Goal: Task Accomplishment & Management: Manage account settings

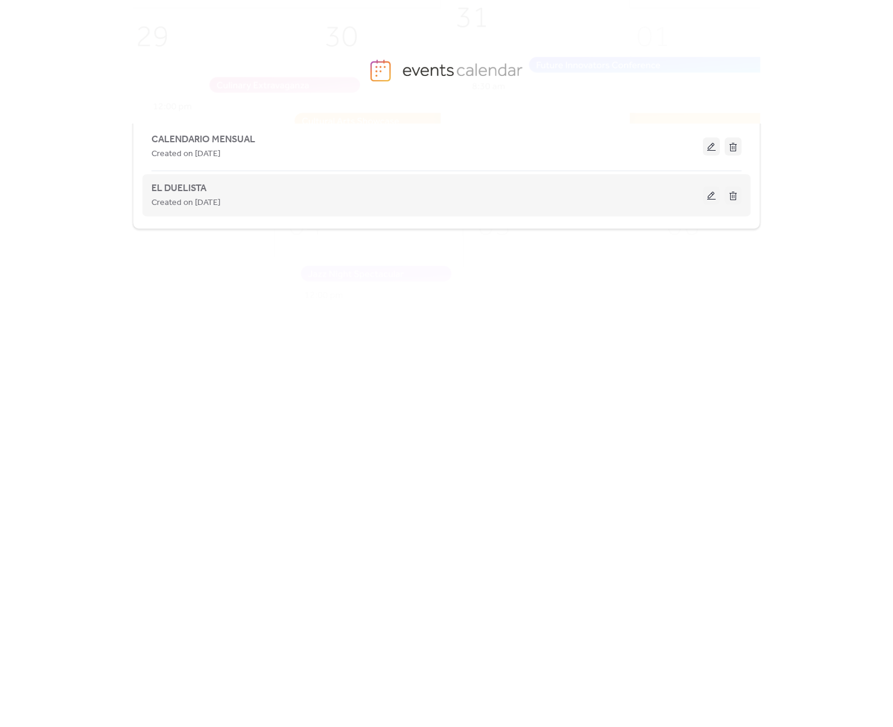
click at [193, 199] on span "Created on [DATE]" at bounding box center [185, 203] width 69 height 14
click at [193, 190] on span "EL DUELISTA" at bounding box center [178, 189] width 55 height 14
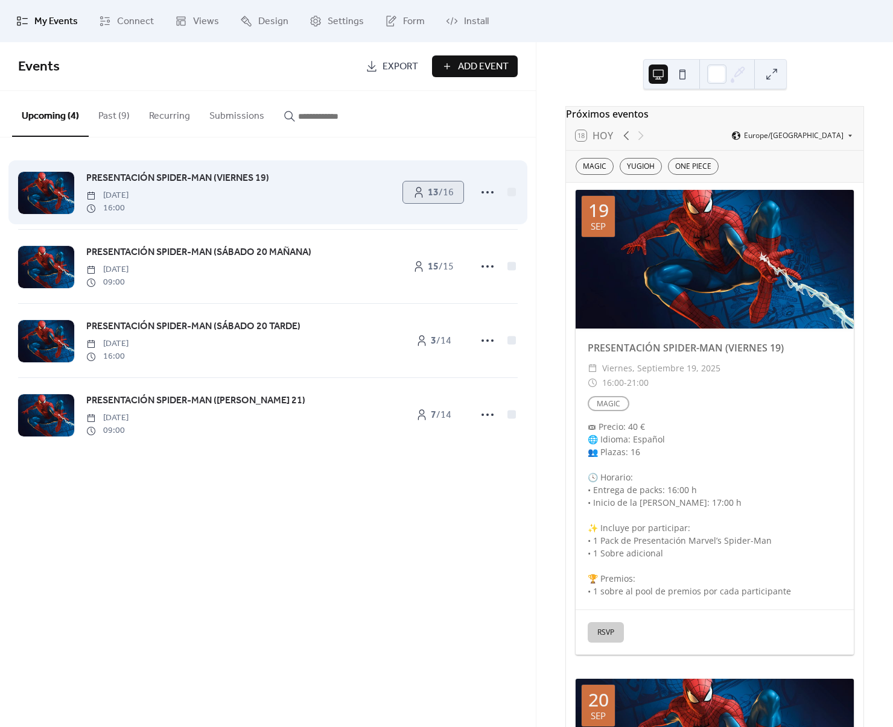
click at [420, 194] on icon at bounding box center [419, 192] width 12 height 12
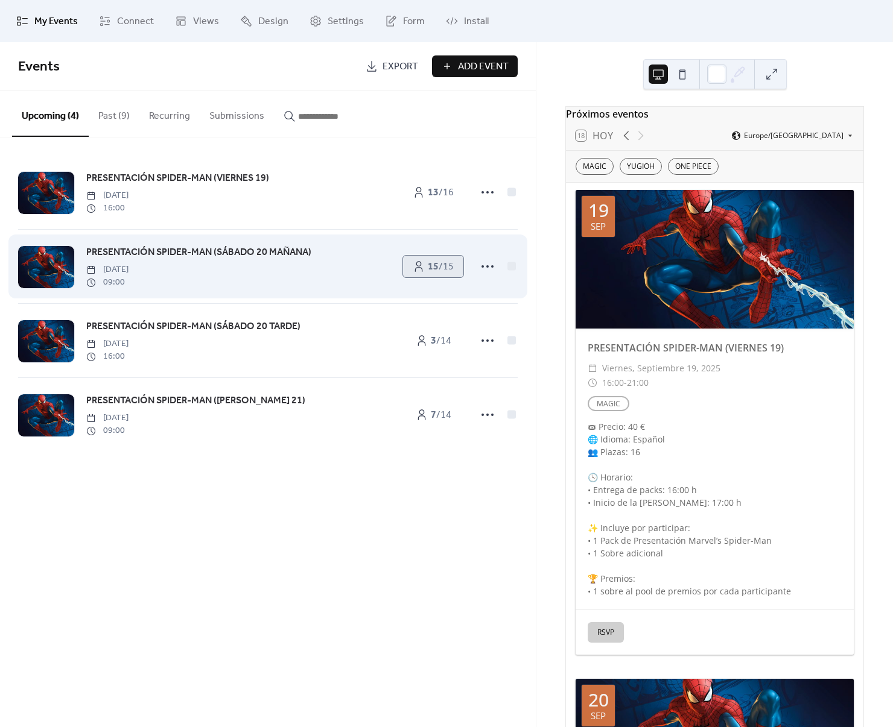
click at [432, 256] on link "15 / 15" at bounding box center [433, 267] width 60 height 22
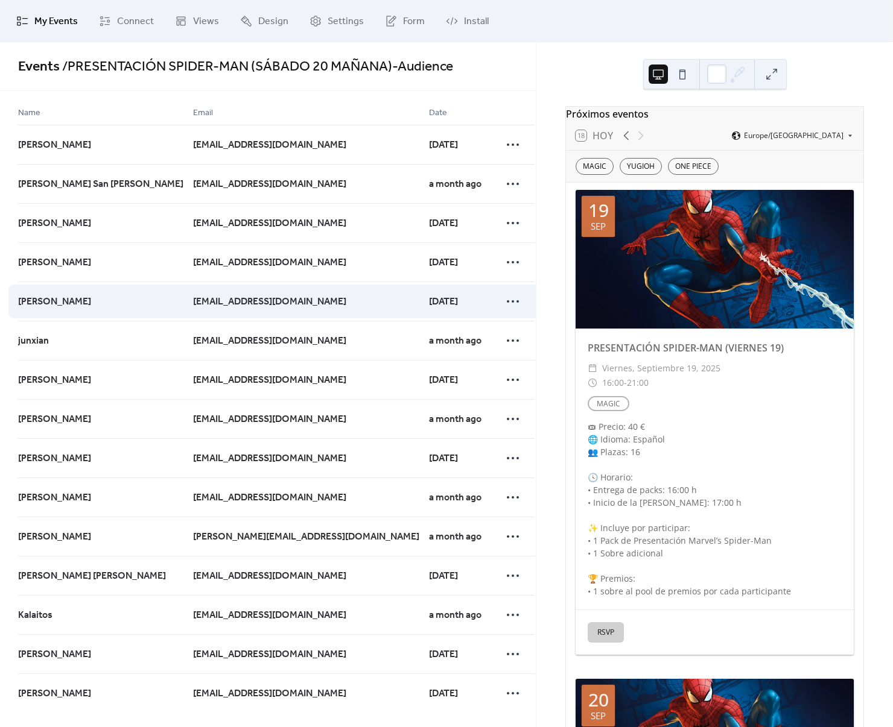
scroll to position [25, 0]
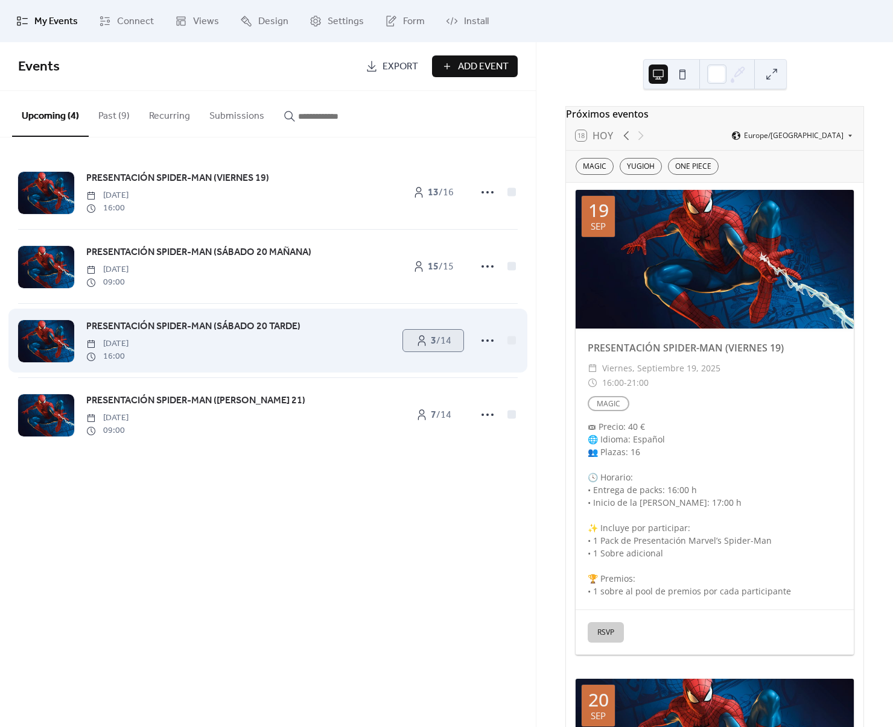
click at [441, 338] on span "3 / 14" at bounding box center [441, 341] width 21 height 14
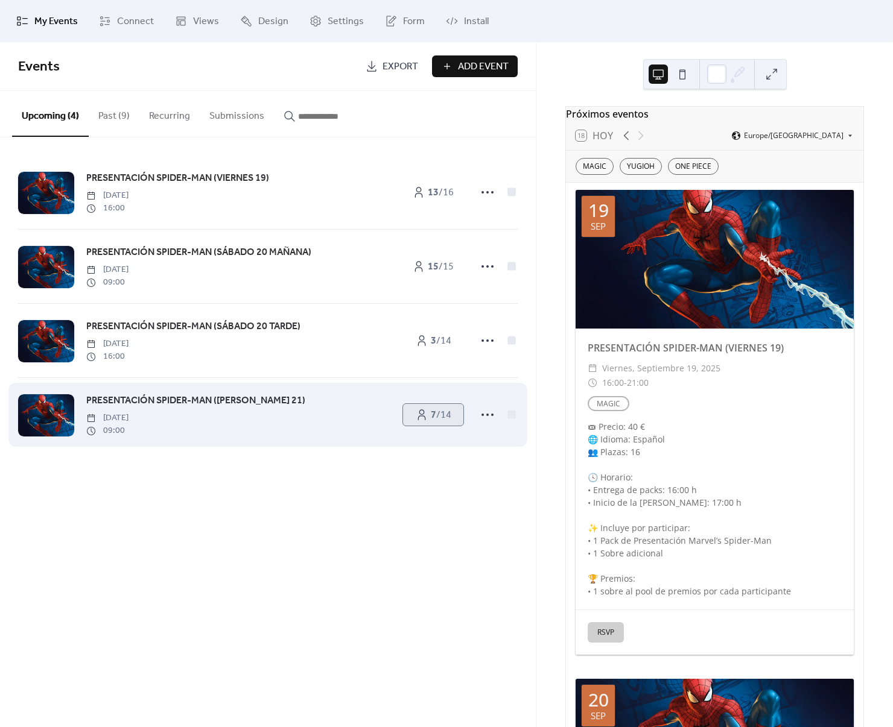
click at [434, 417] on span "7 / 14" at bounding box center [441, 415] width 21 height 14
